Goal: Feedback & Contribution: Submit feedback/report problem

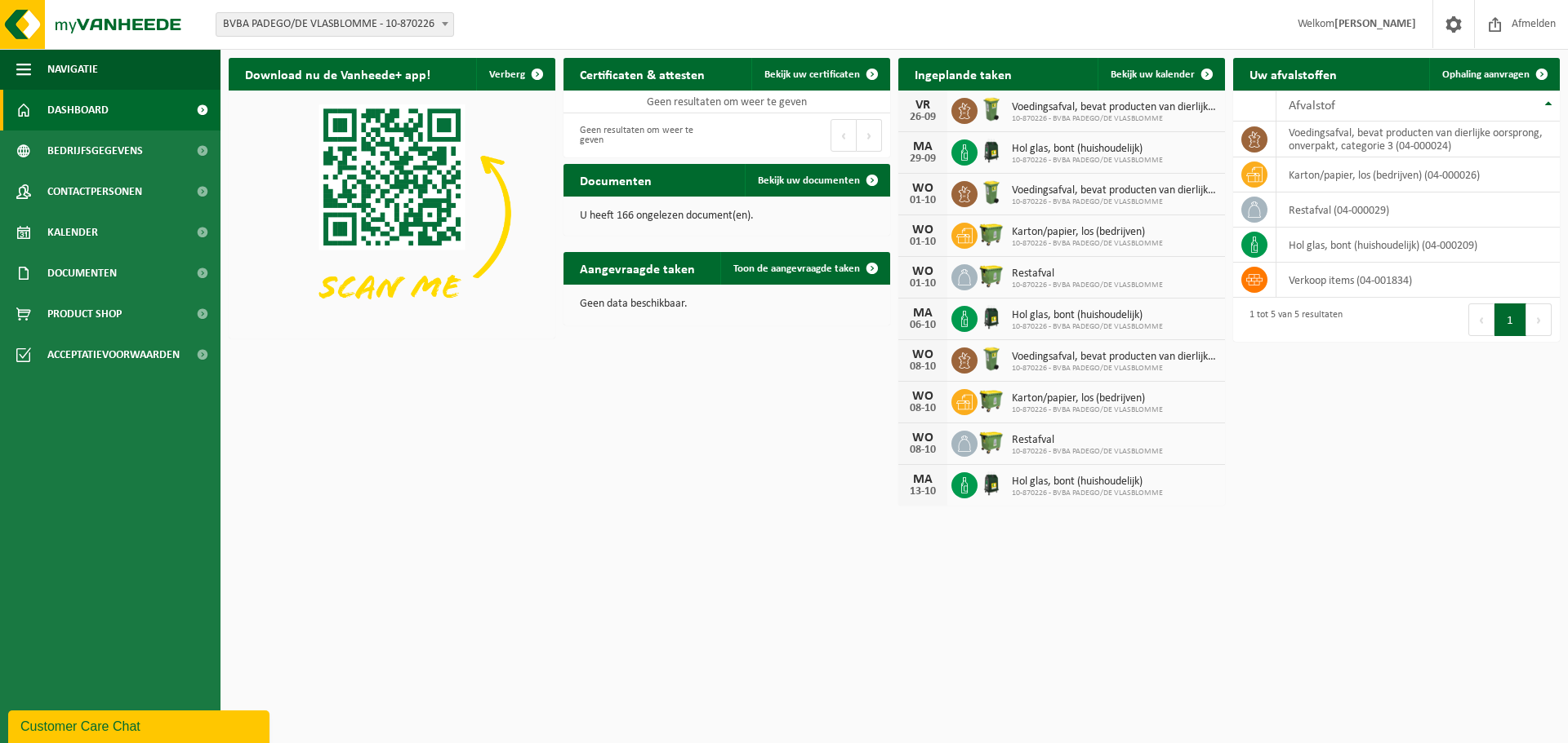
click at [424, 22] on span "BVBA PADEGO/DE VLASBLOMME - 10-870226" at bounding box center [334, 25] width 237 height 23
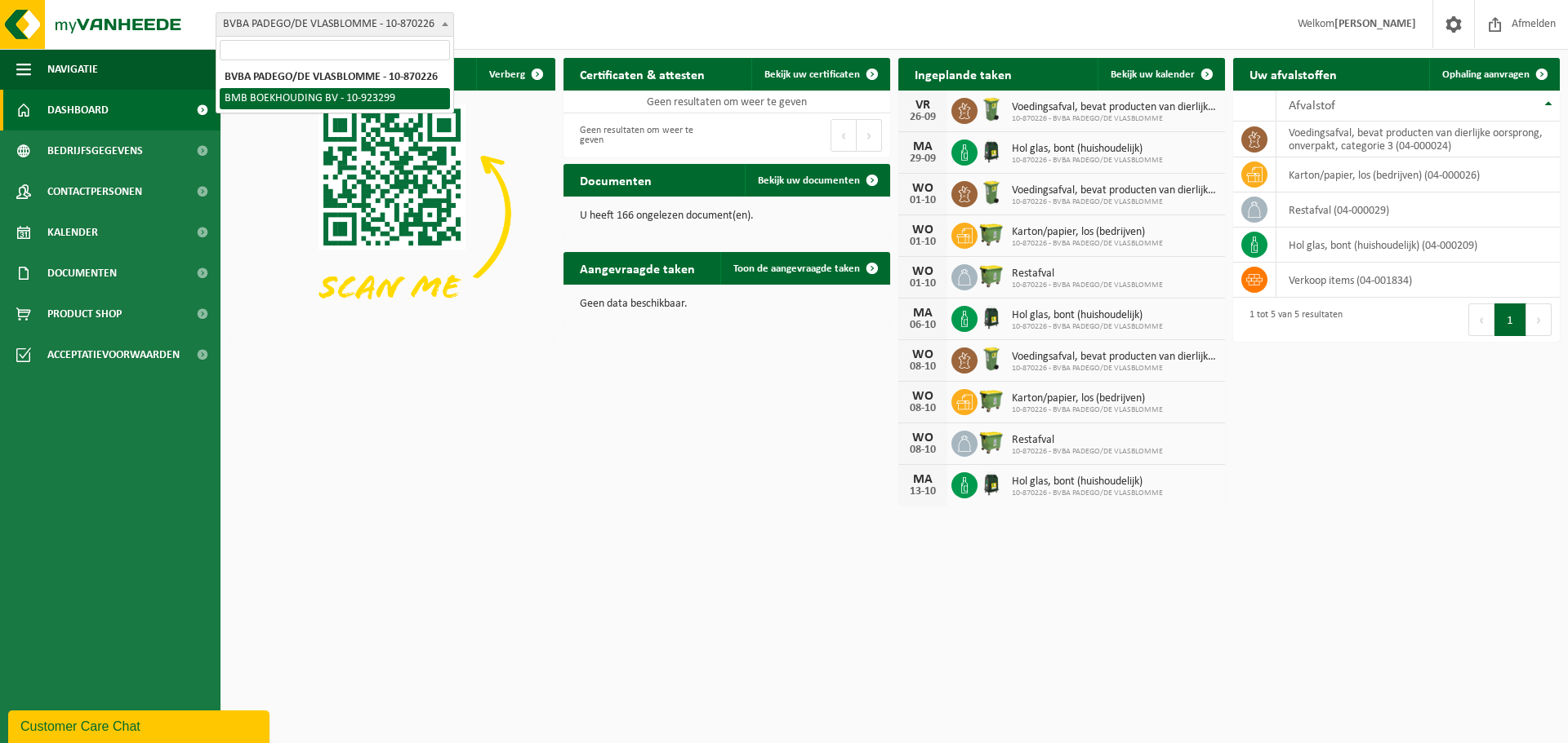
select select "130922"
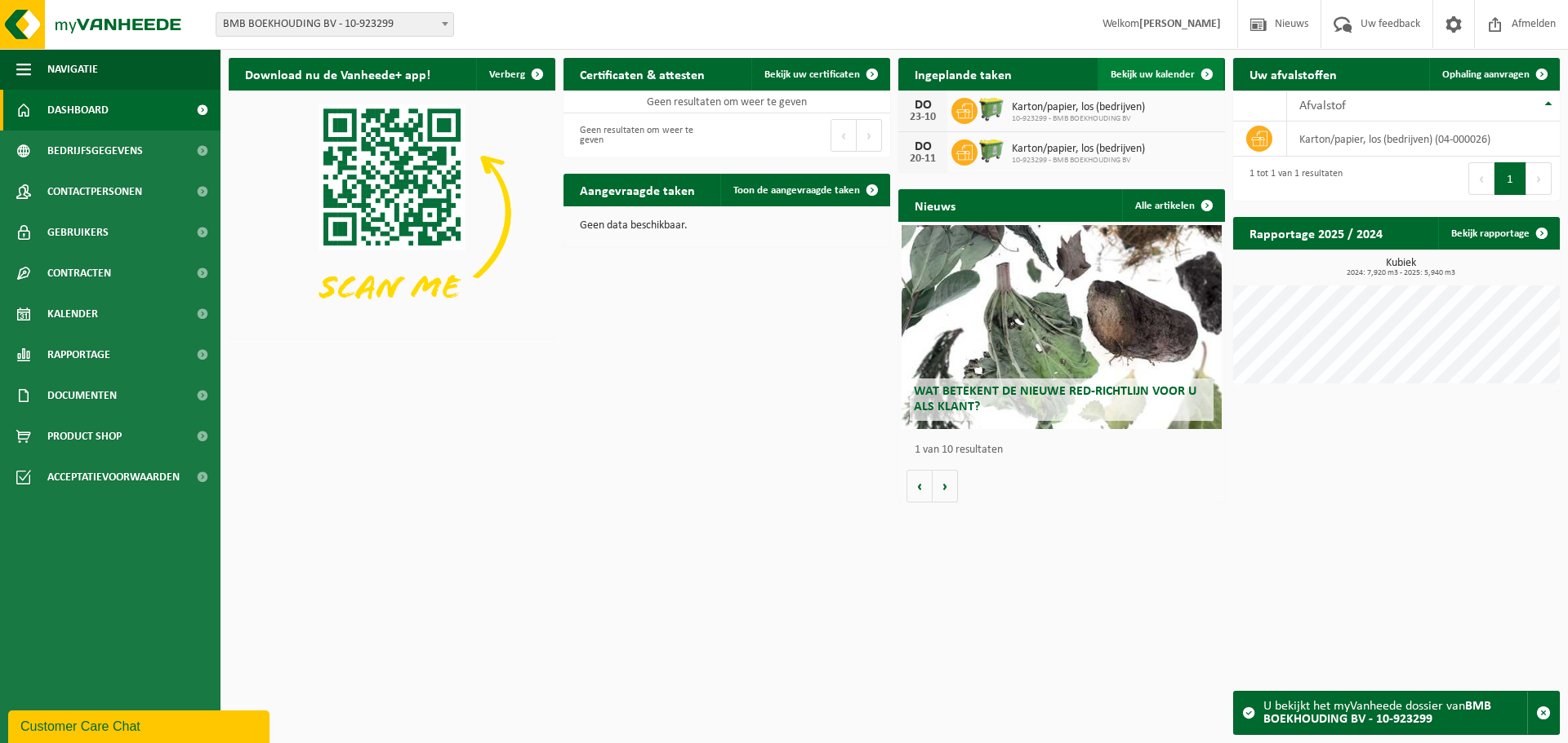
click at [1178, 80] on span "Bekijk uw kalender" at bounding box center [1152, 74] width 84 height 10
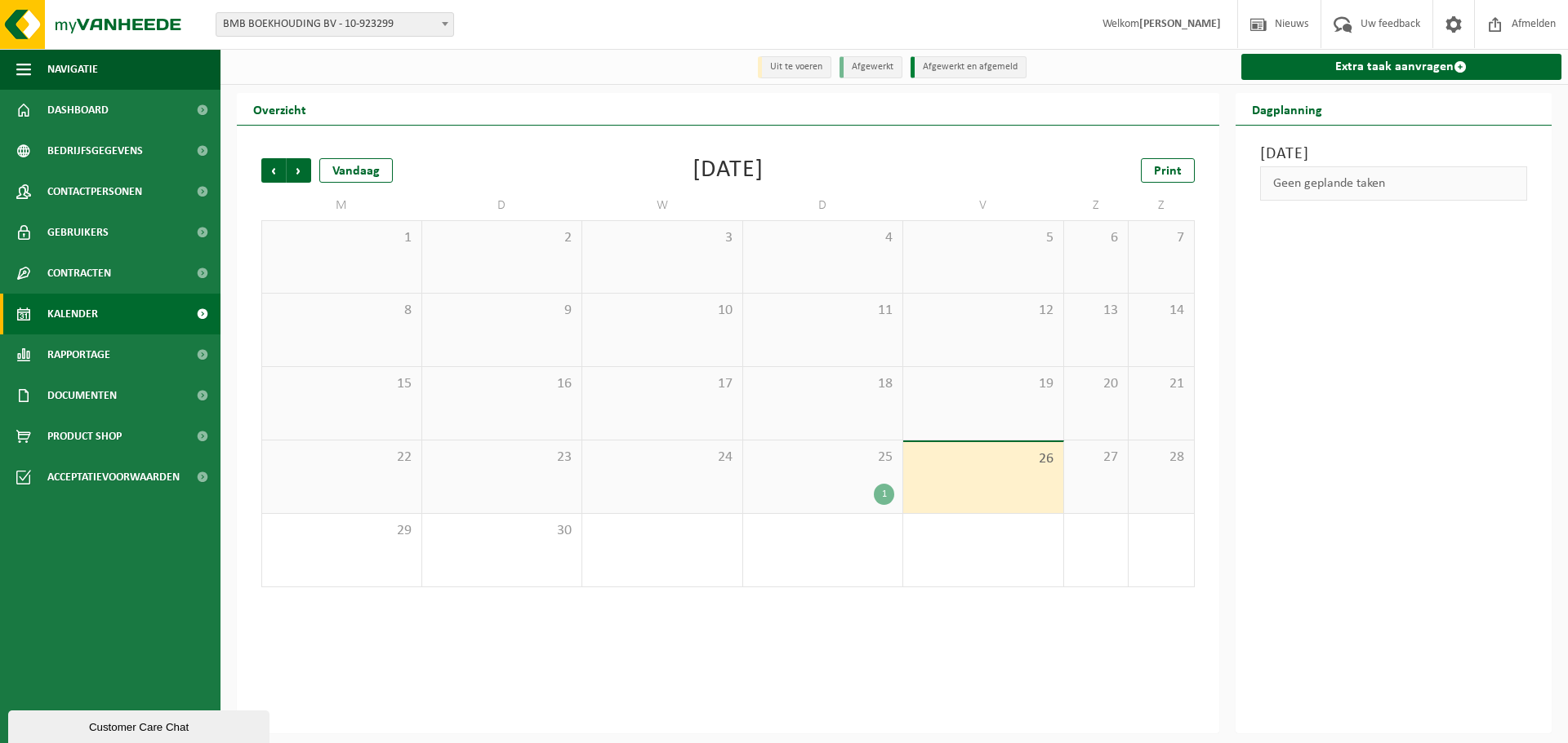
click at [879, 495] on div "1" at bounding box center [884, 494] width 21 height 22
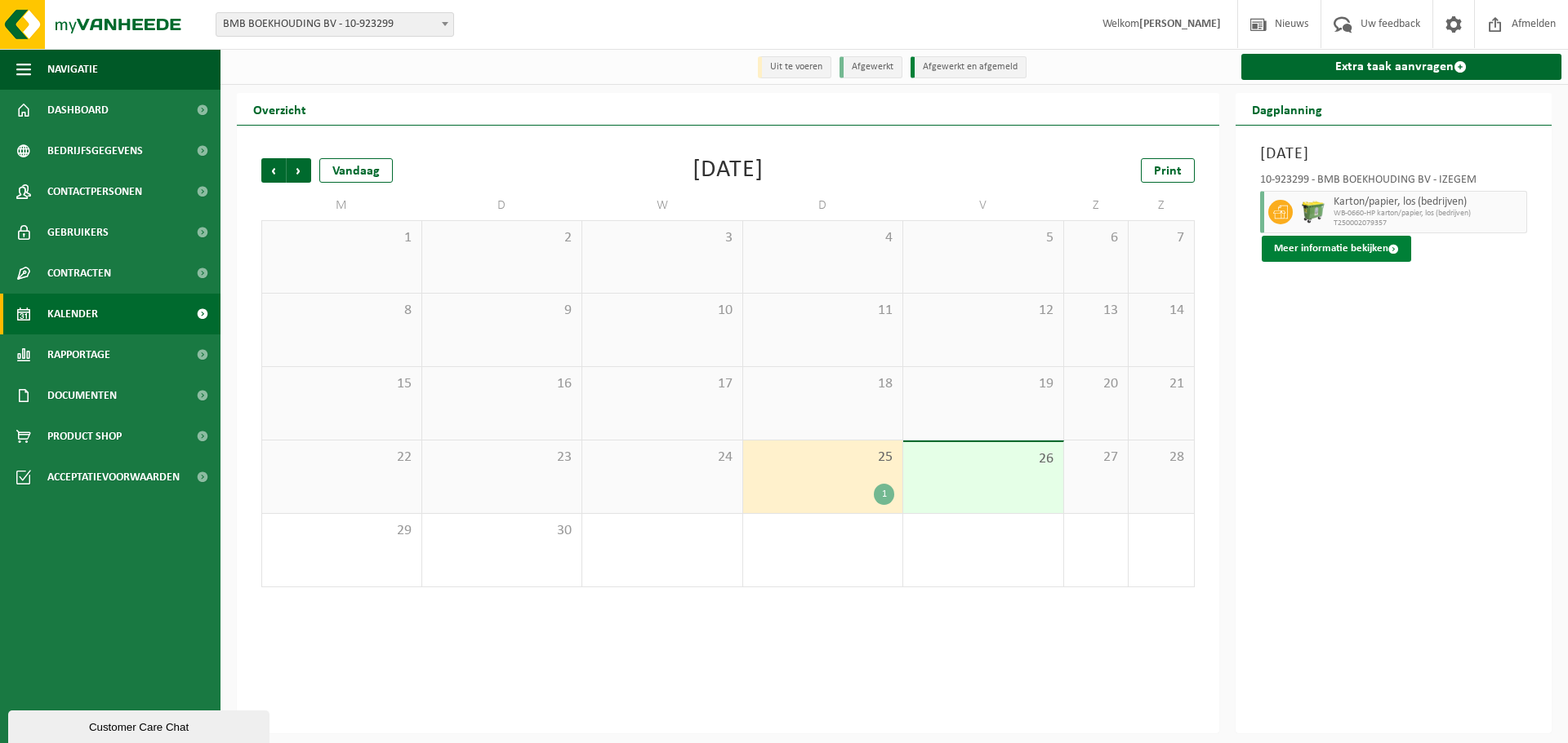
click at [1340, 254] on button "Meer informatie bekijken" at bounding box center [1336, 249] width 149 height 26
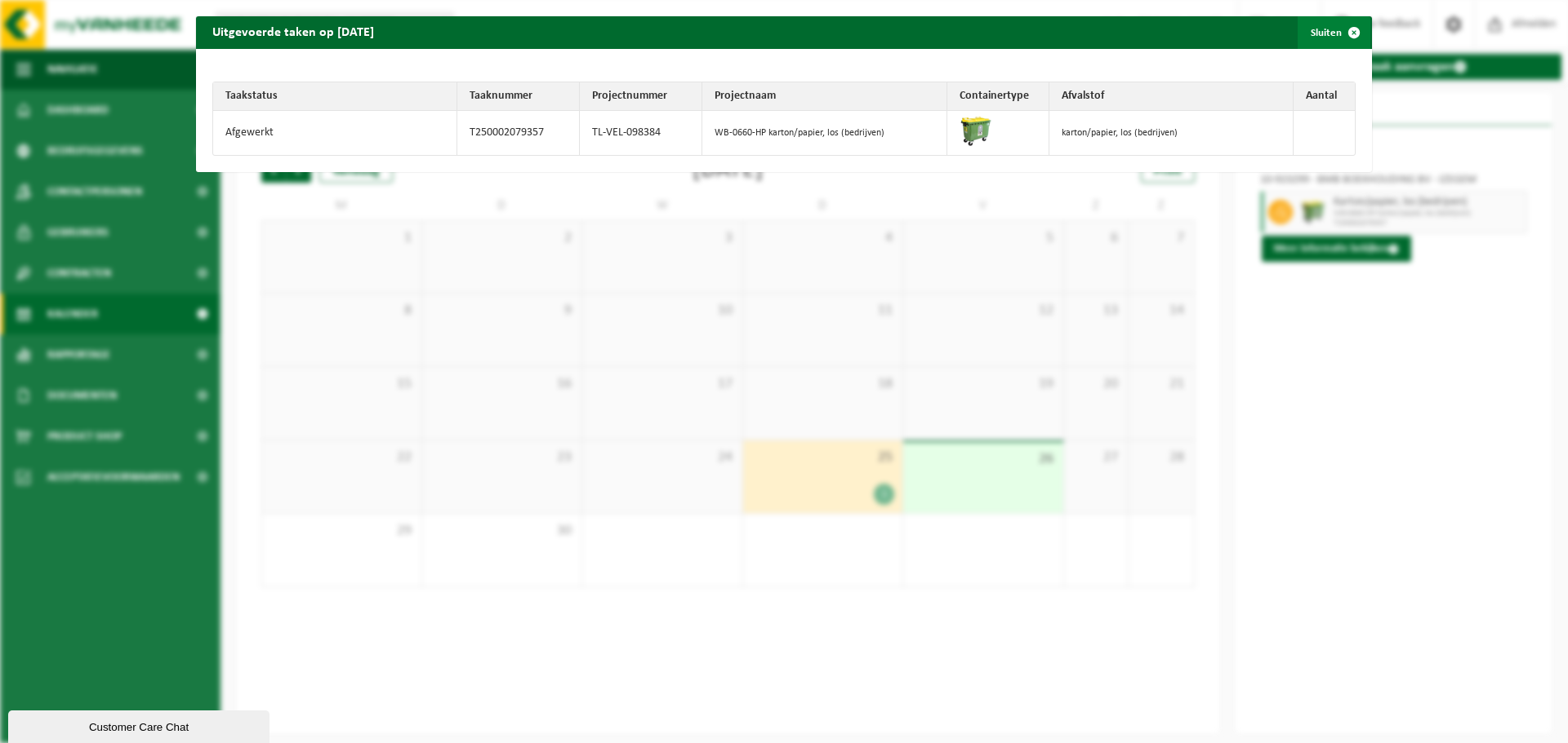
click at [1338, 33] on span "button" at bounding box center [1354, 32] width 33 height 33
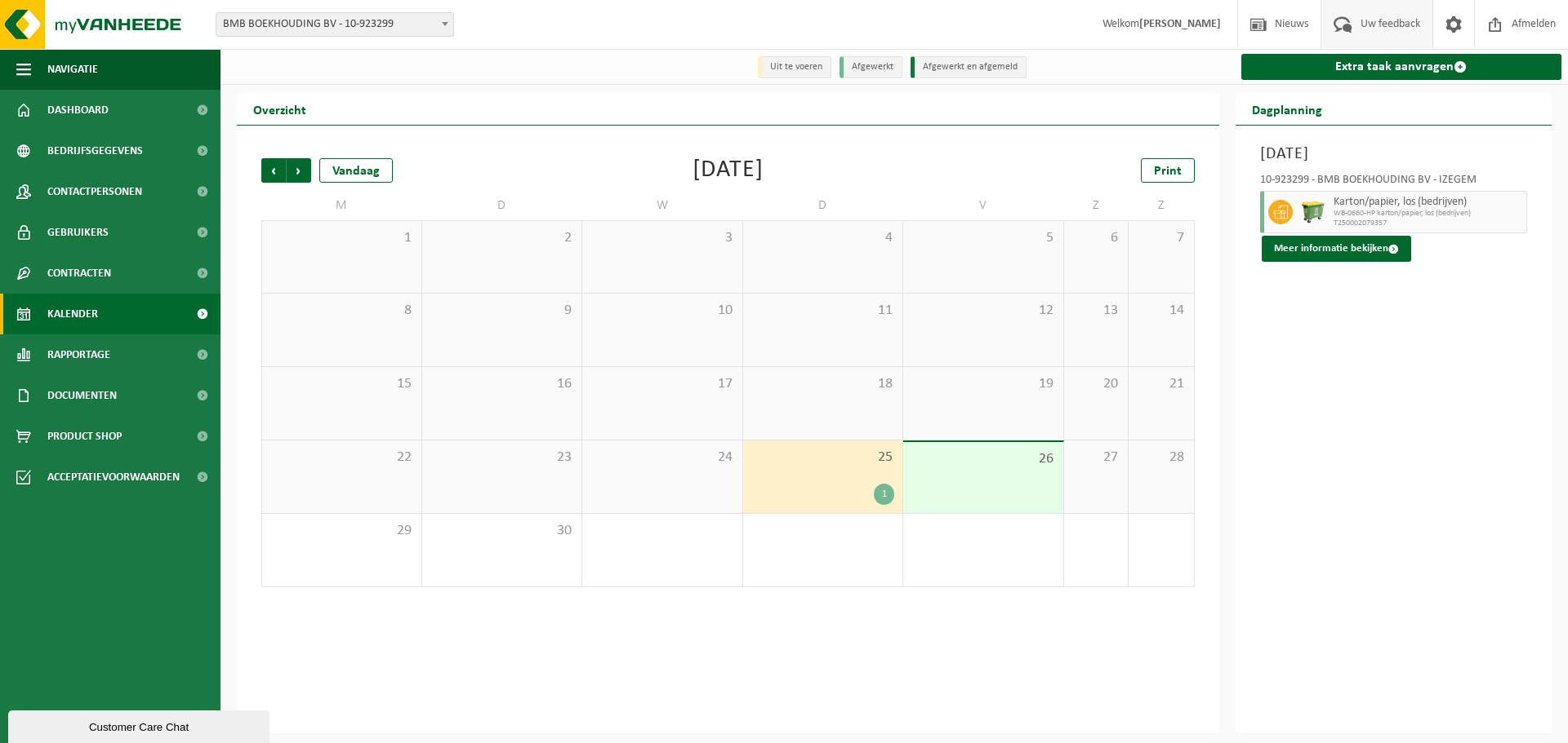
click at [1369, 26] on span "Uw feedback" at bounding box center [1391, 24] width 68 height 48
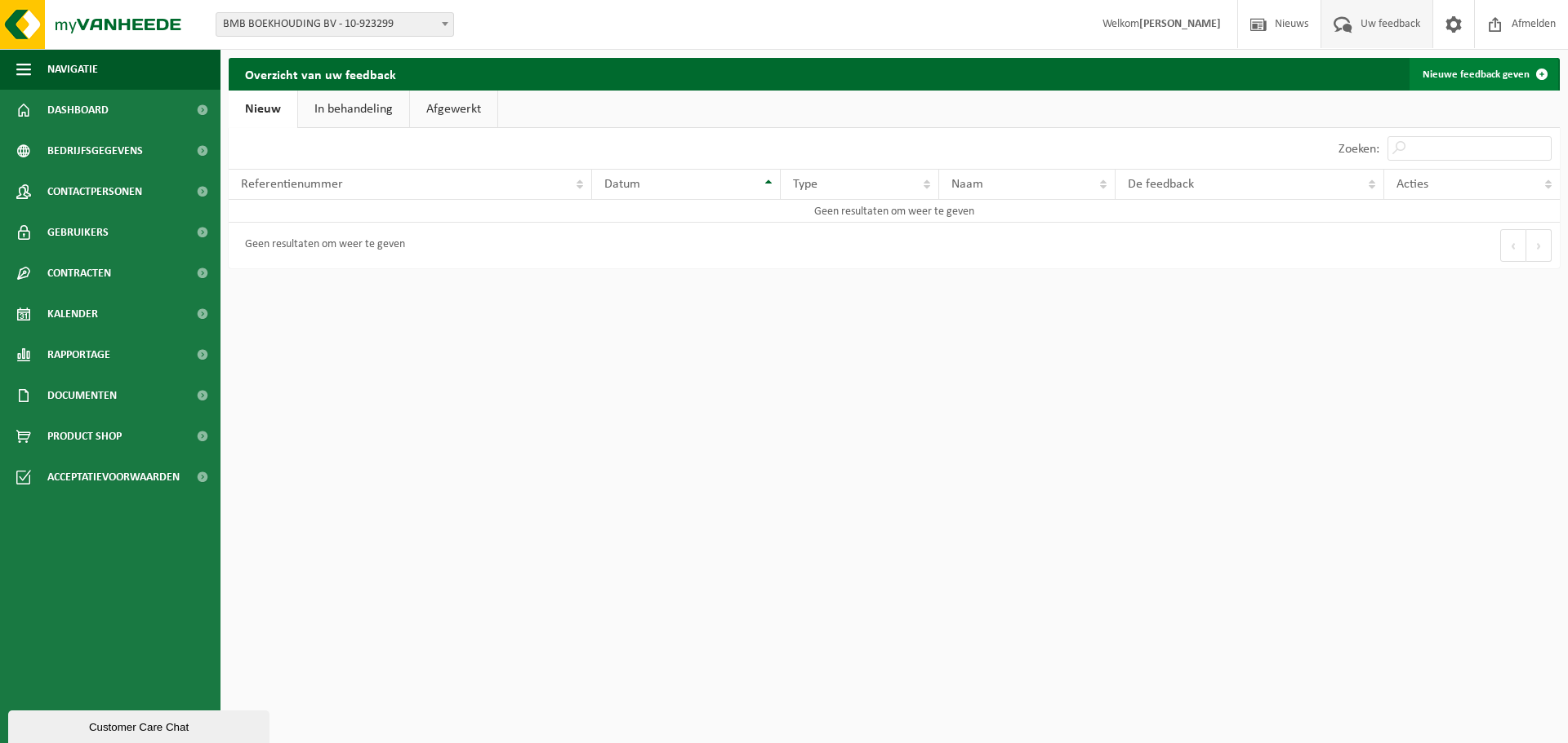
click at [1508, 69] on link "Nieuwe feedback geven" at bounding box center [1484, 74] width 149 height 33
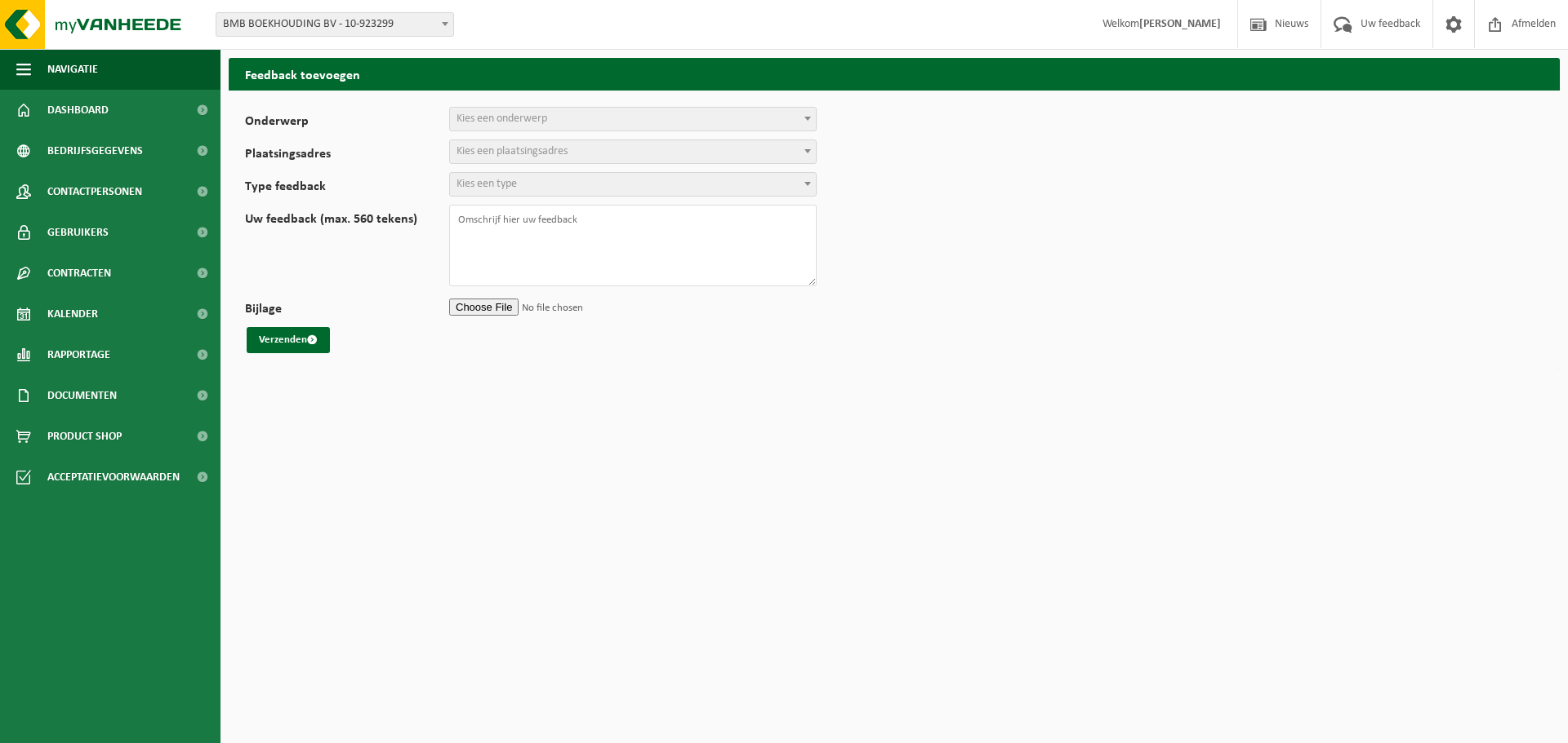
select select
click at [494, 117] on span "Kies een onderwerp" at bounding box center [502, 118] width 91 height 12
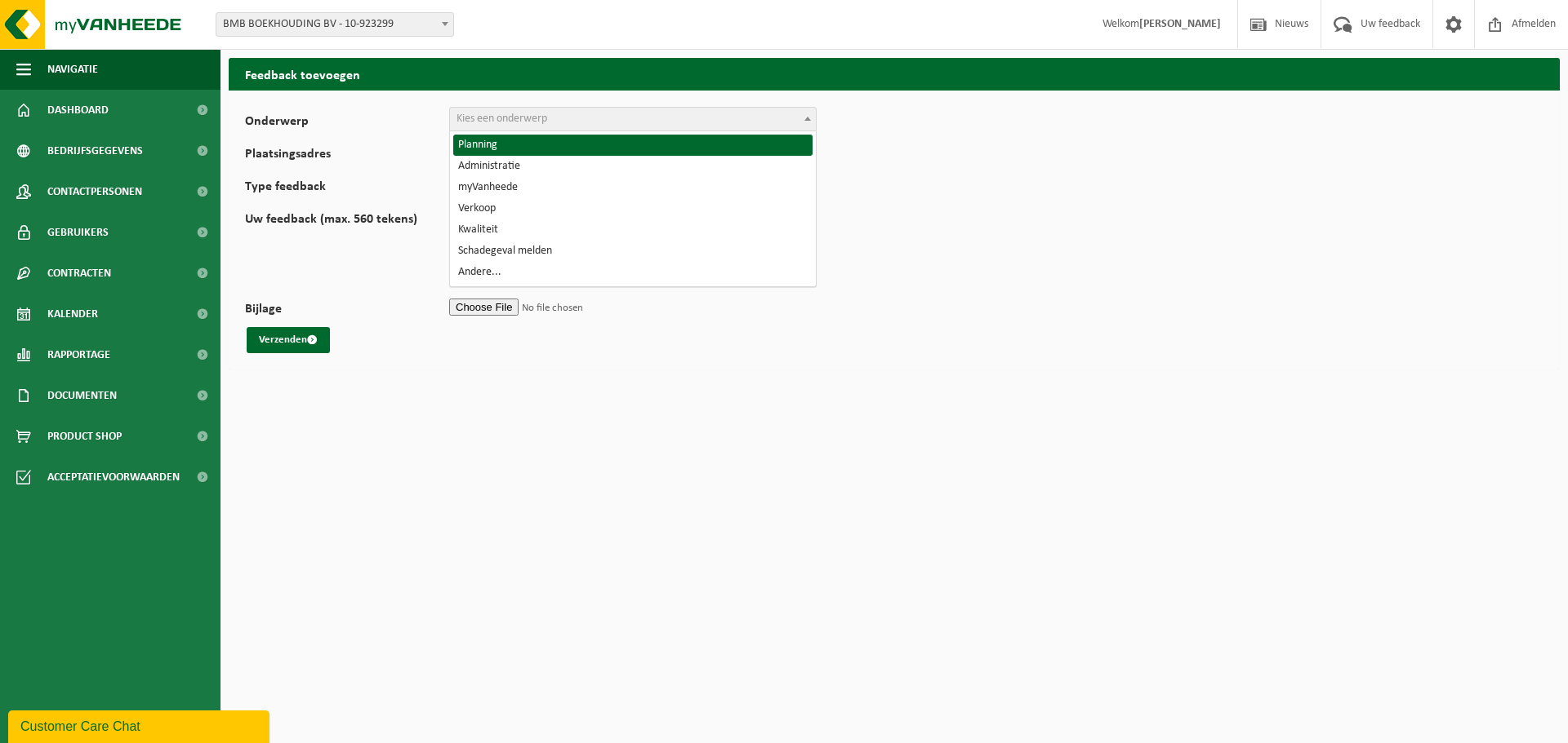
select select "1"
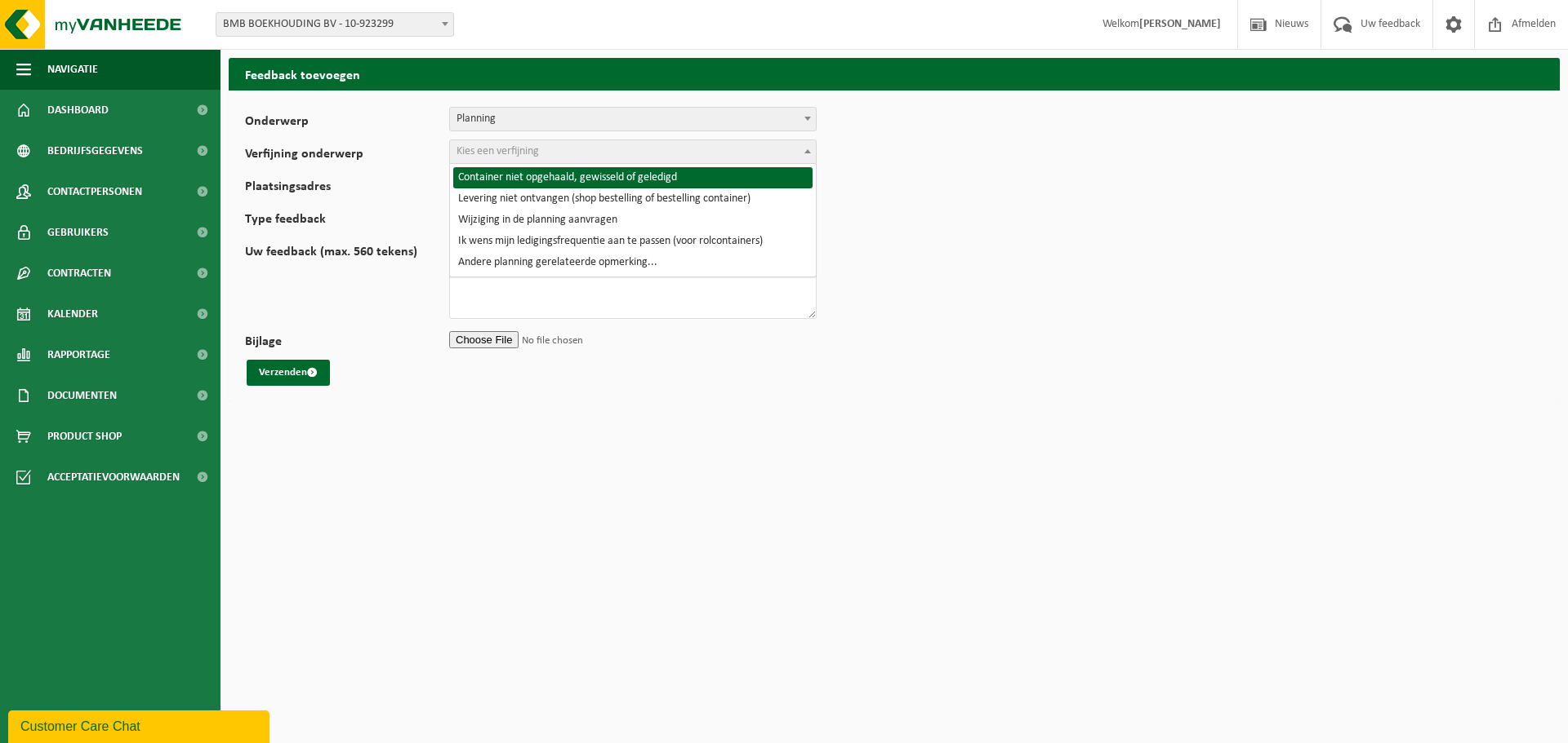
click at [508, 151] on span "Kies een verfijning" at bounding box center [497, 151] width 82 height 12
select select "2"
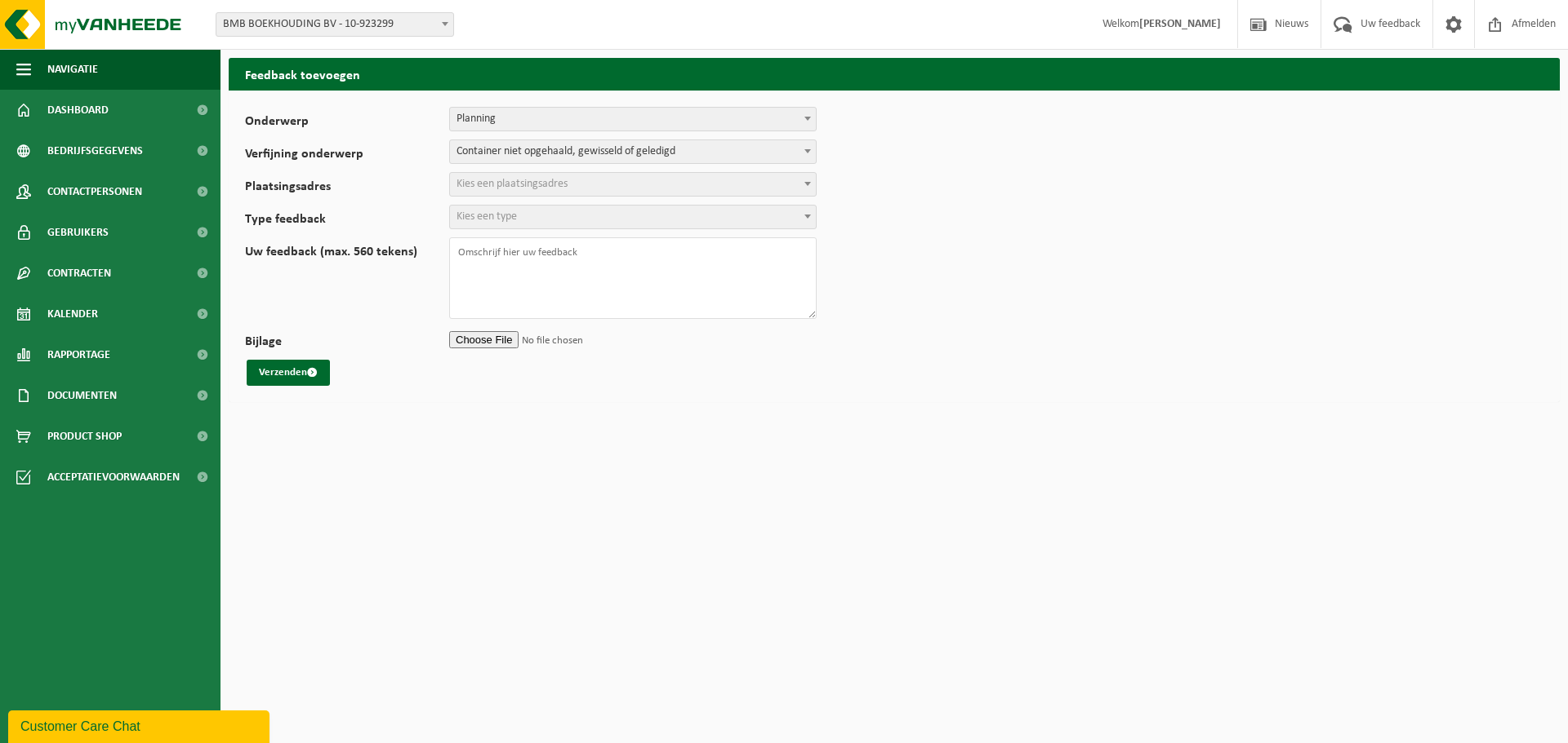
click at [525, 184] on span "Kies een plaatsingsadres" at bounding box center [512, 184] width 111 height 12
select select "130922"
click at [500, 220] on span "Kies een type" at bounding box center [487, 216] width 60 height 12
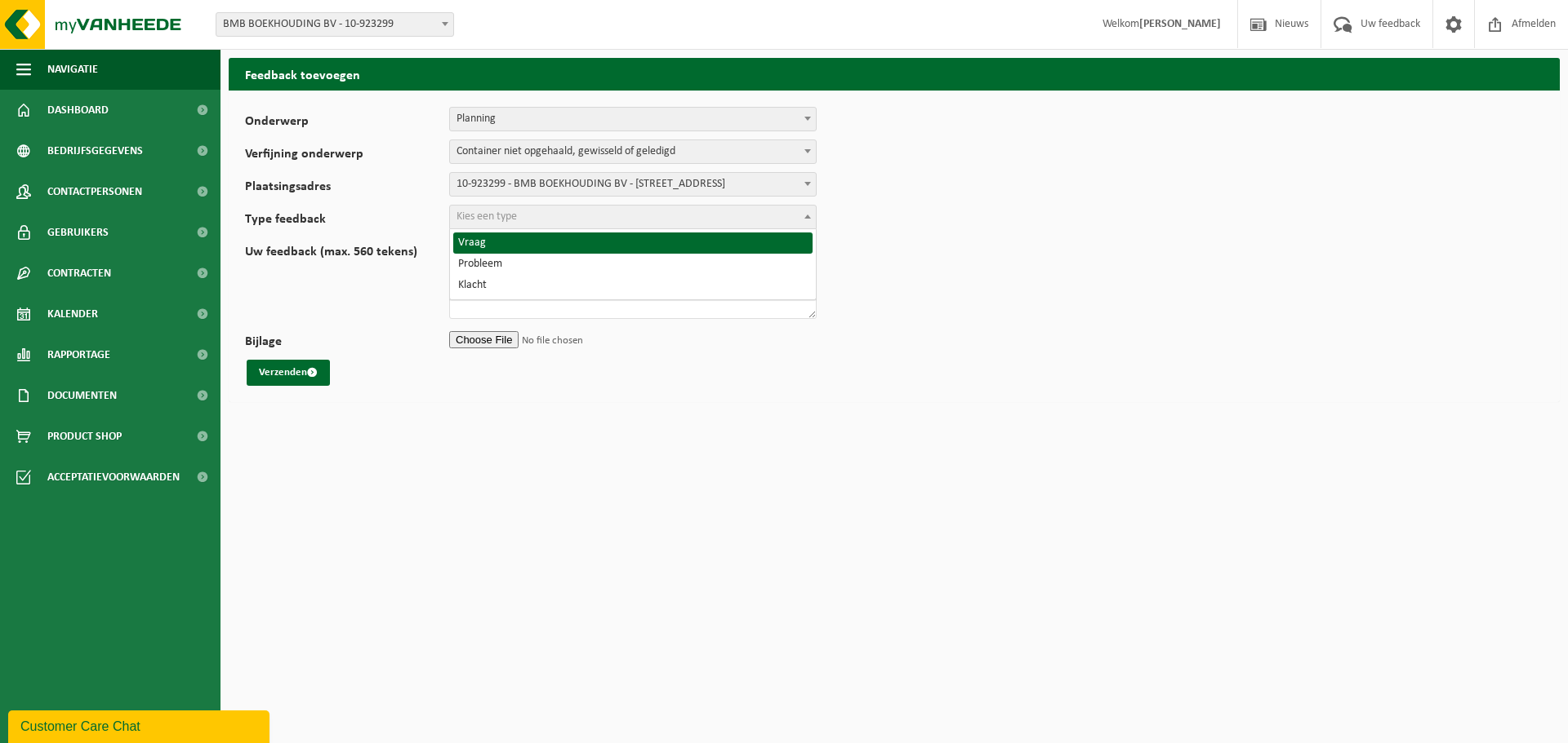
select select "QUE"
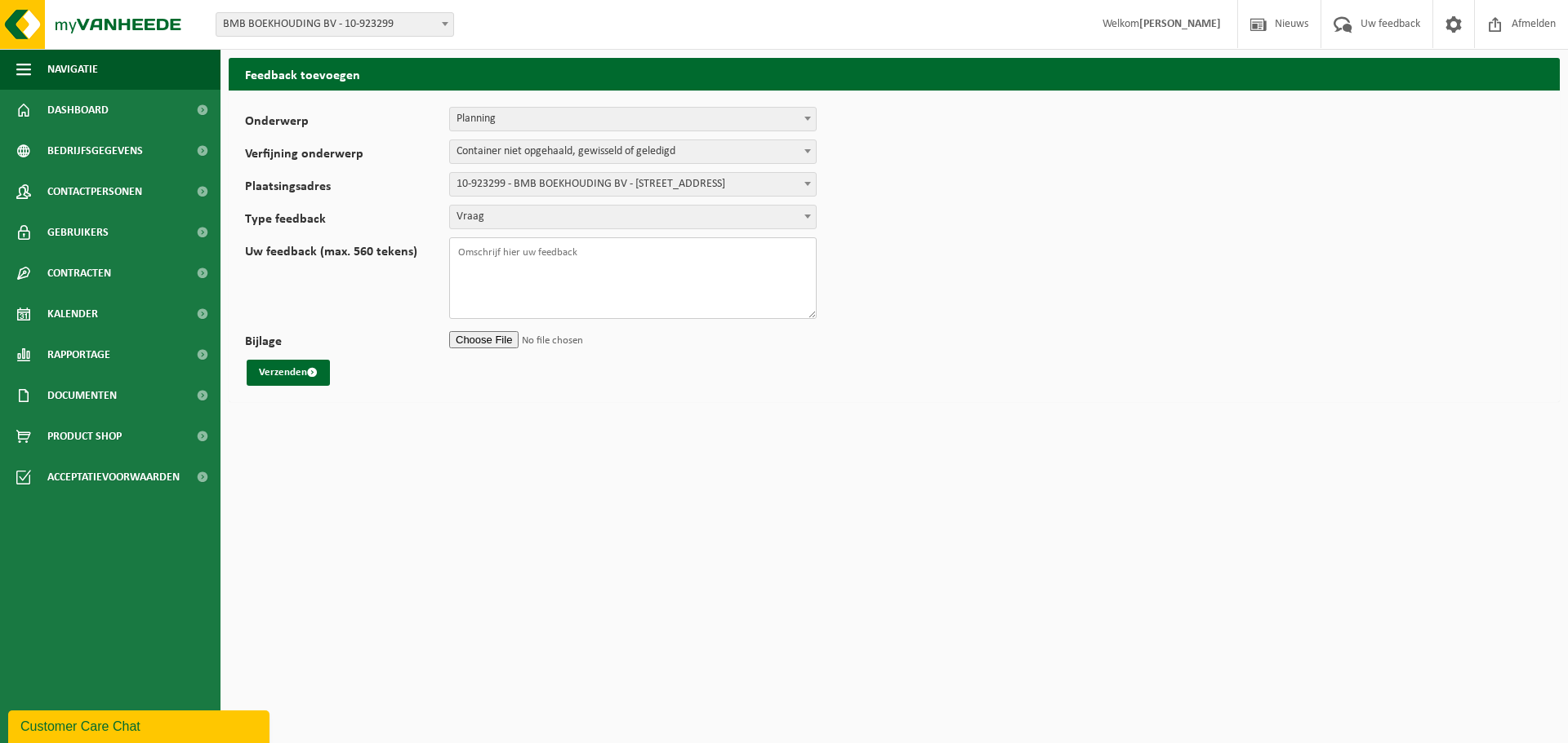
click at [519, 265] on textarea "Uw feedback (max. 560 tekens)" at bounding box center [632, 278] width 367 height 82
click at [734, 264] on textarea "Beste, De container papier/karton werd gisteren, 25/09, niet opgehaald. Ophalin…" at bounding box center [632, 278] width 367 height 82
type textarea "Beste, De container papier/karton werd gisteren, 25/09, niet opgehaald/geledigd…"
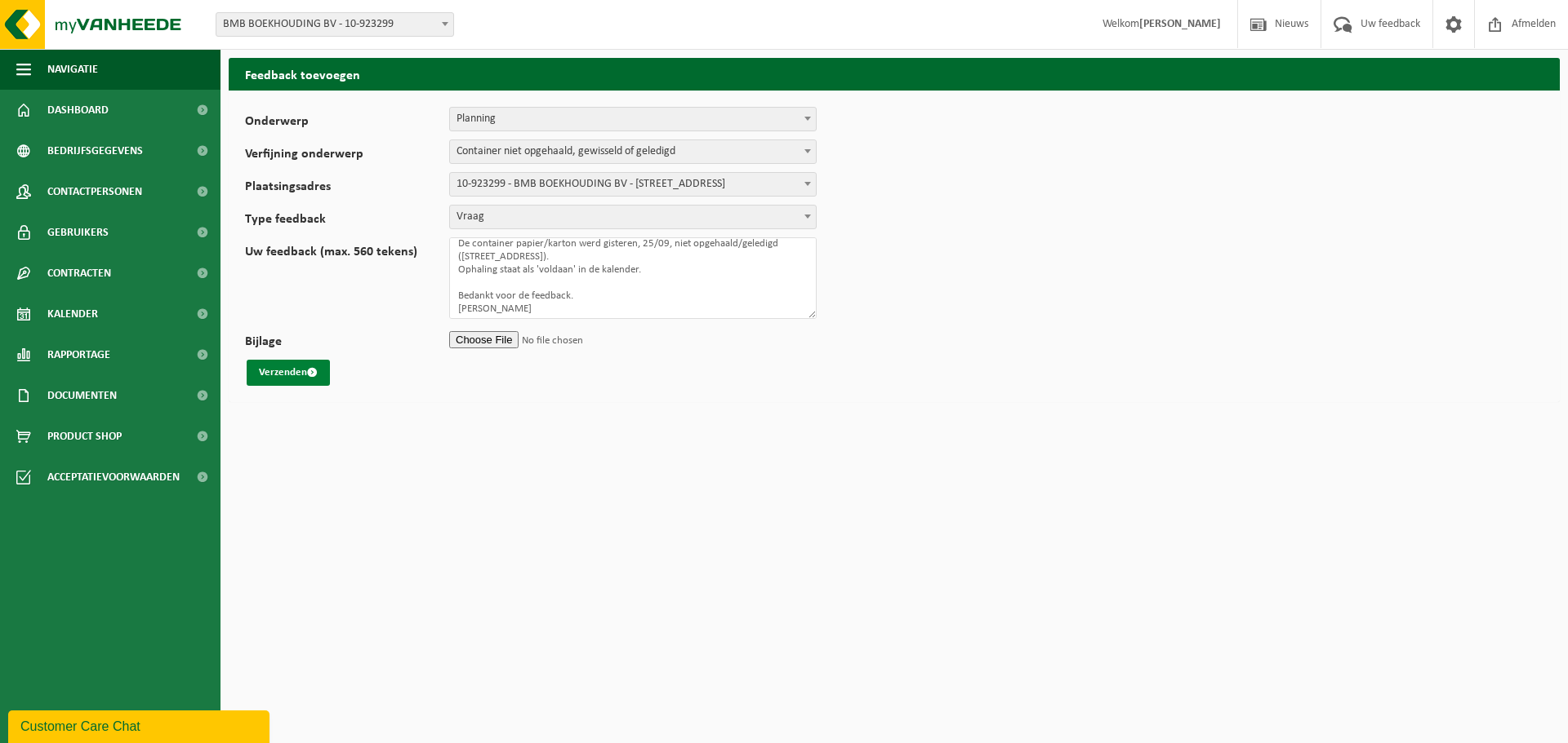
click at [271, 368] on button "Verzenden" at bounding box center [288, 373] width 83 height 26
